Goal: Task Accomplishment & Management: Use online tool/utility

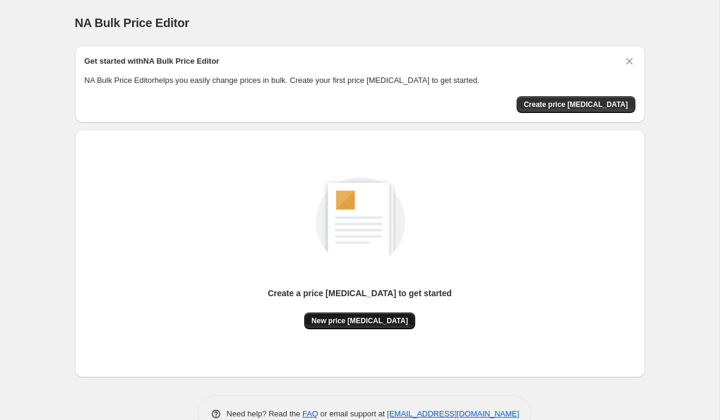
click at [343, 321] on span "New price change job" at bounding box center [360, 321] width 97 height 10
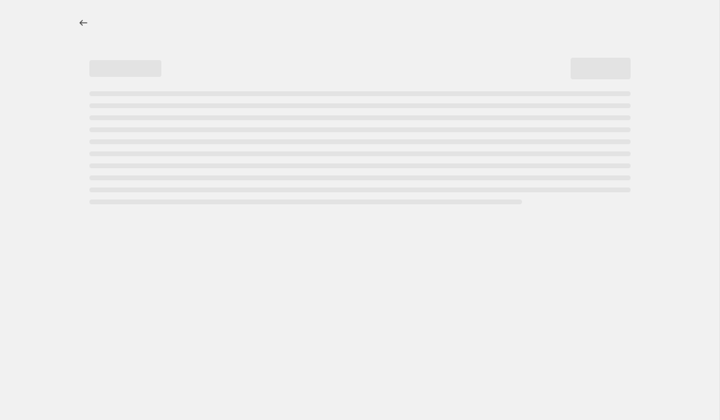
select select "percentage"
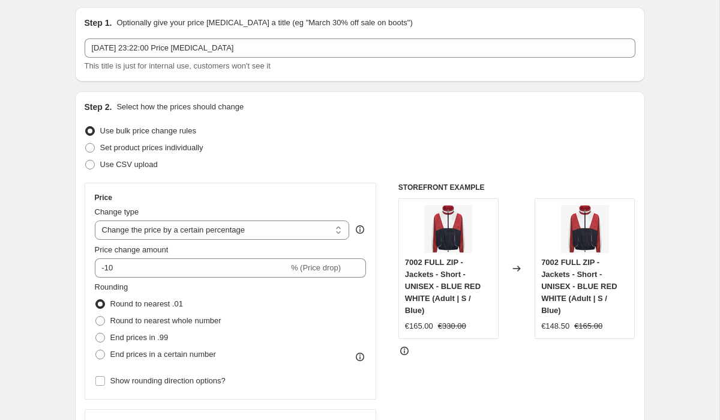
scroll to position [39, 0]
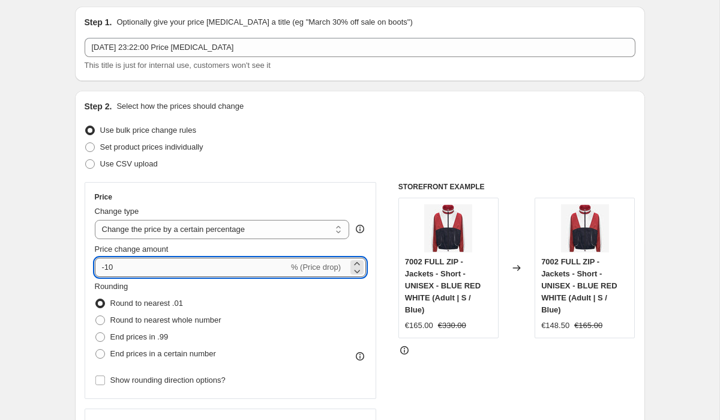
click at [109, 266] on input "-10" at bounding box center [192, 267] width 194 height 19
type input "-50"
click at [453, 94] on div "Step 2. Select how the prices should change Use bulk price change rules Set pro…" at bounding box center [360, 301] width 570 height 421
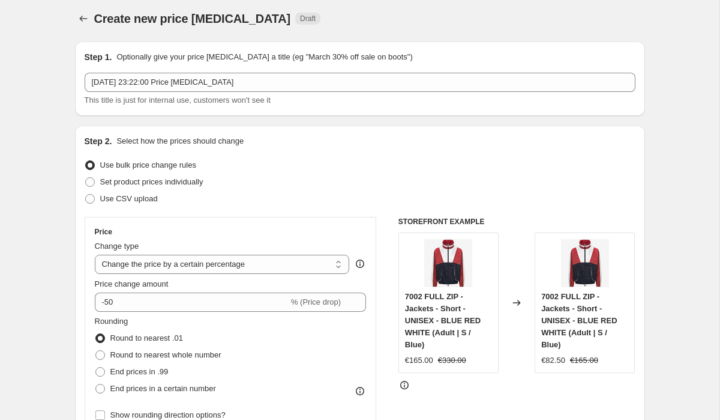
scroll to position [0, 0]
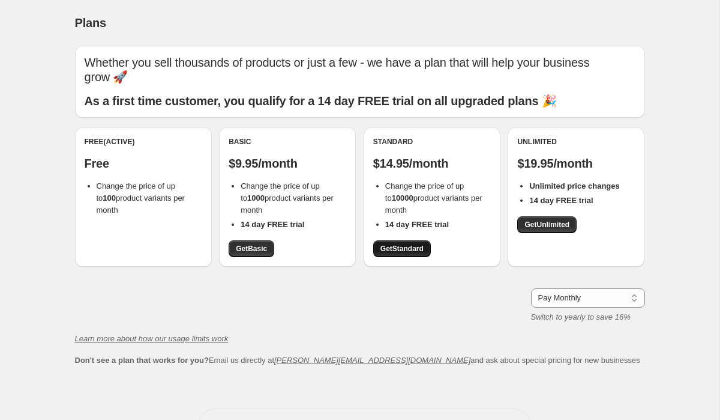
click at [400, 244] on span "Get Standard" at bounding box center [402, 249] width 43 height 10
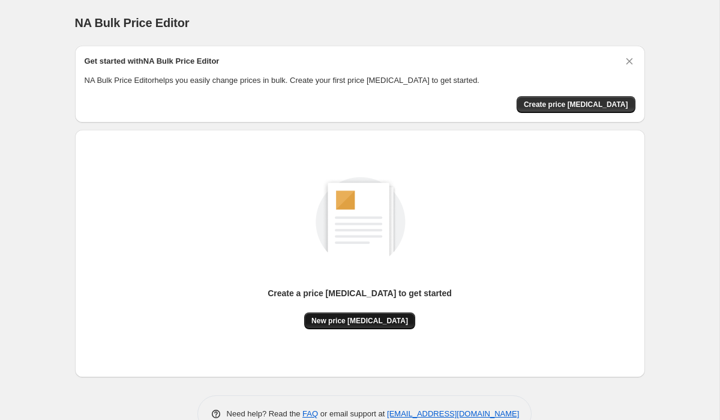
click at [361, 315] on button "New price change job" at bounding box center [359, 320] width 111 height 17
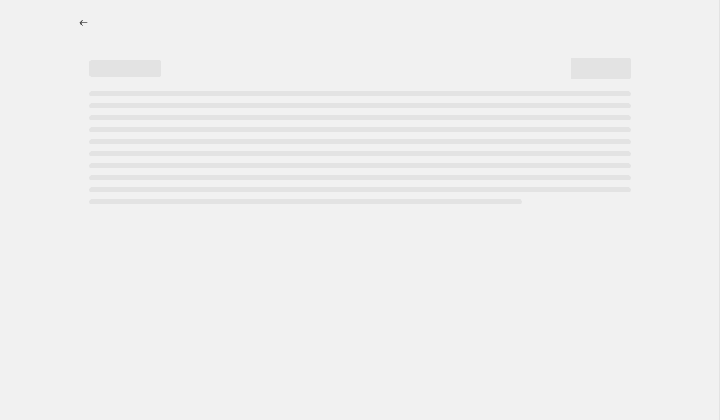
select select "percentage"
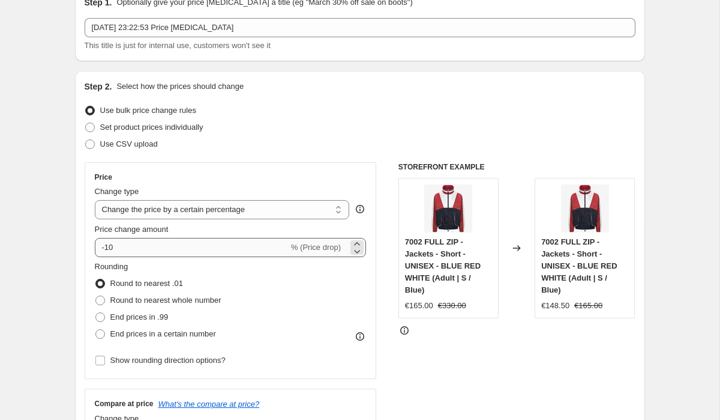
scroll to position [68, 0]
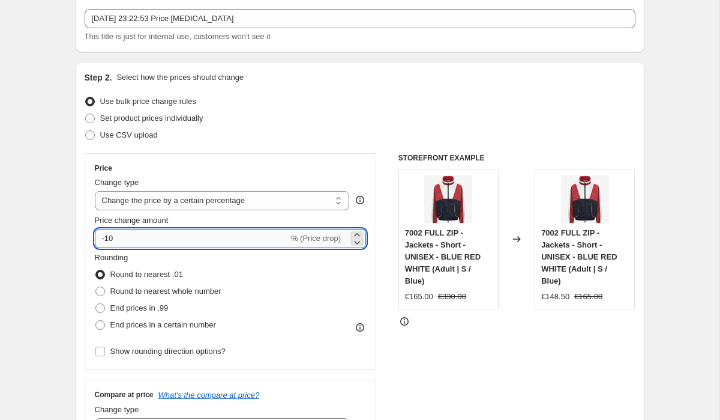
click at [112, 241] on input "-10" at bounding box center [192, 238] width 194 height 19
type input "-50"
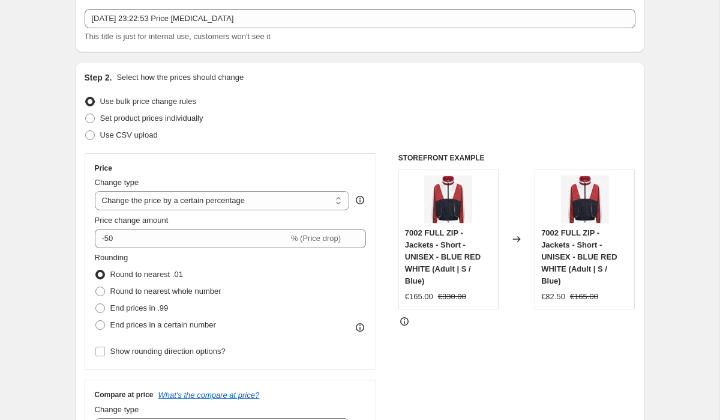
click at [267, 133] on div "Use CSV upload" at bounding box center [360, 135] width 551 height 17
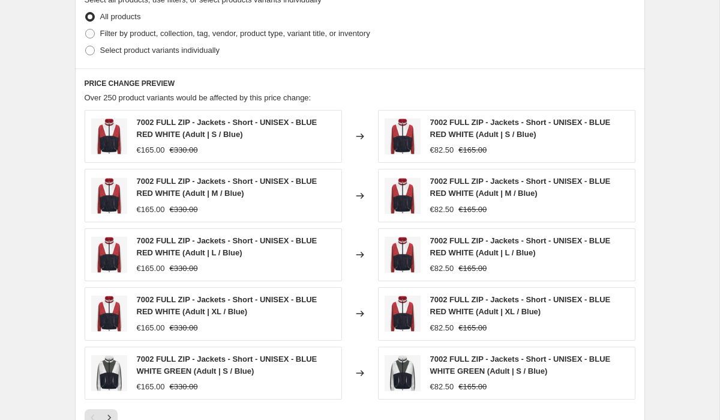
scroll to position [800, 0]
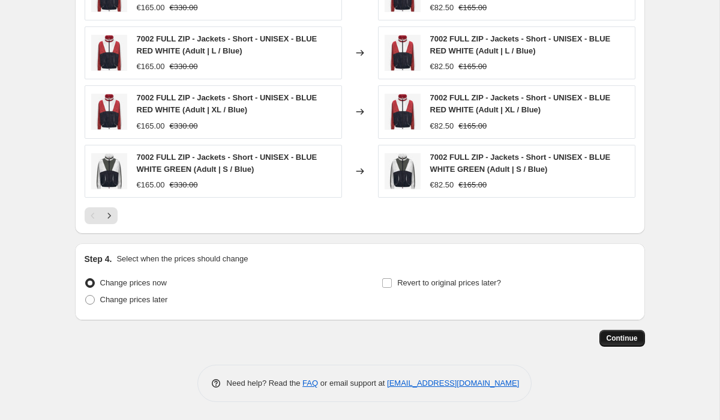
click at [612, 338] on span "Continue" at bounding box center [622, 338] width 31 height 10
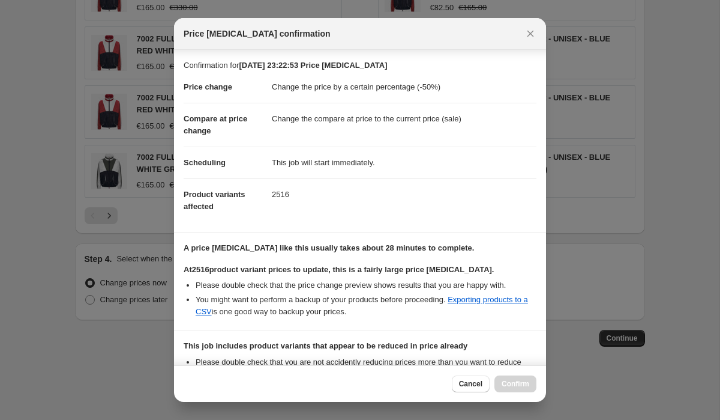
scroll to position [152, 0]
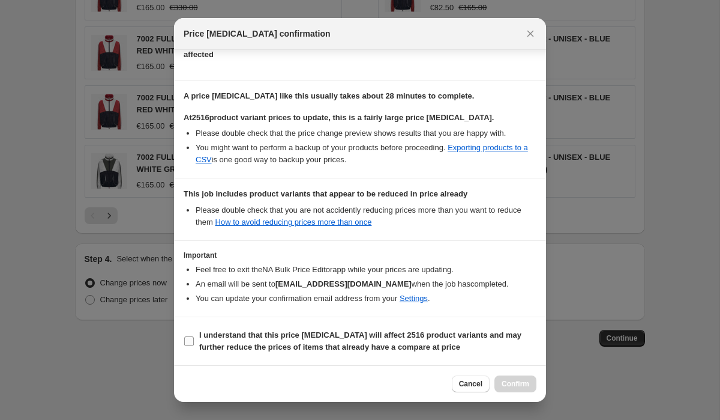
click at [219, 334] on b "I understand that this price change job will affect 2516 product variants and m…" at bounding box center [360, 340] width 322 height 21
click at [194, 336] on input "I understand that this price change job will affect 2516 product variants and m…" at bounding box center [189, 341] width 10 height 10
checkbox input "true"
click at [528, 384] on span "Confirm" at bounding box center [516, 384] width 28 height 10
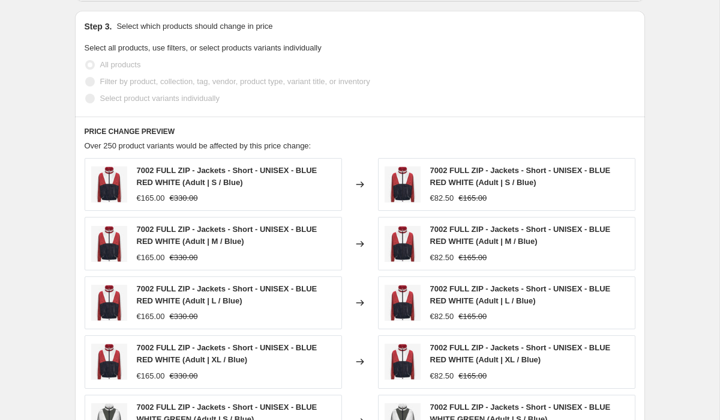
scroll to position [566, 0]
